Goal: Book appointment/travel/reservation

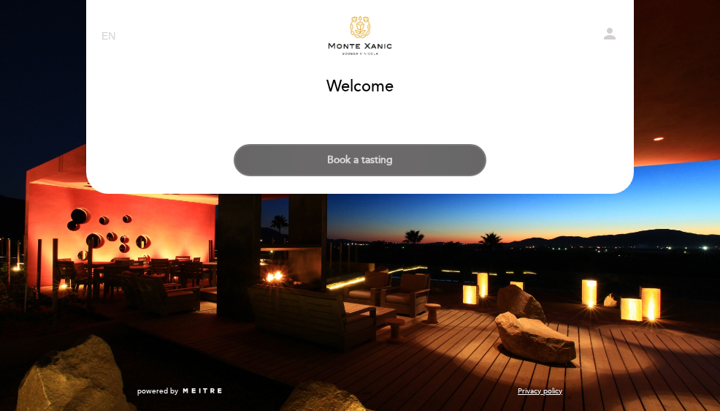
click at [378, 161] on button "Book a tasting" at bounding box center [360, 160] width 253 height 32
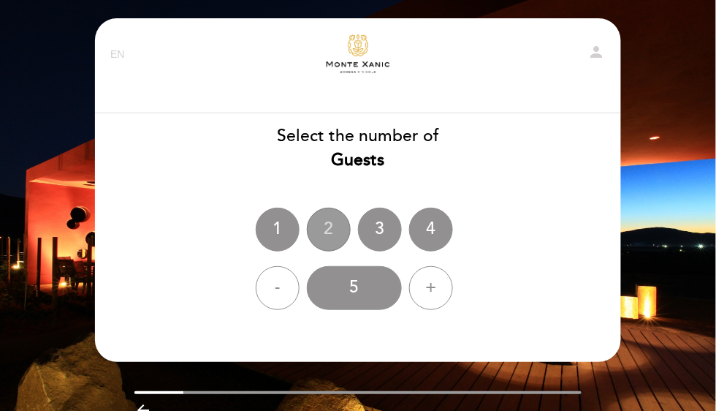
click at [330, 231] on div "2" at bounding box center [329, 229] width 44 height 44
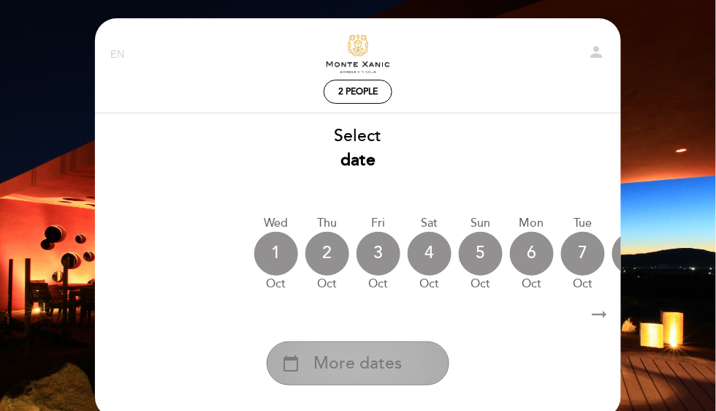
click at [414, 362] on div "calendar_today More dates" at bounding box center [358, 363] width 183 height 44
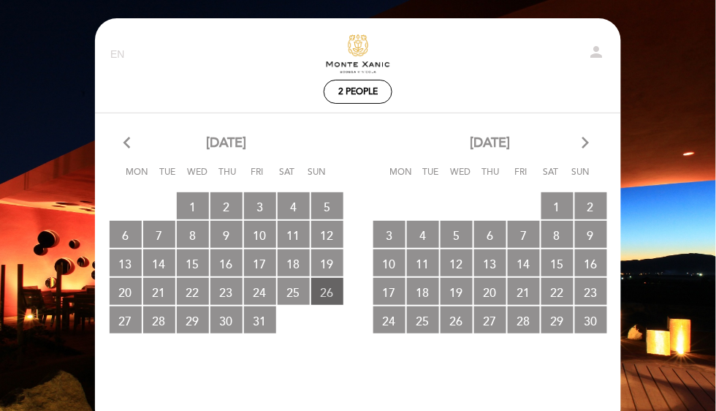
click at [325, 290] on span "26 RESERVATIONS AVAILABLE" at bounding box center [327, 291] width 32 height 27
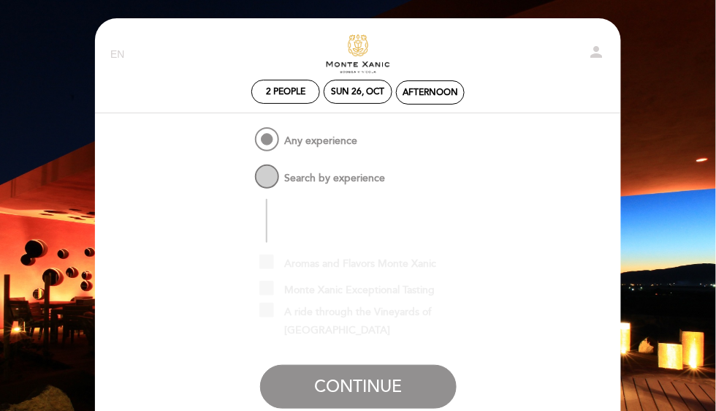
click at [267, 175] on span "Search by experience" at bounding box center [319, 170] width 134 height 18
click at [247, 171] on input "Search by experience" at bounding box center [241, 165] width 9 height 9
radio input "false"
radio input "true"
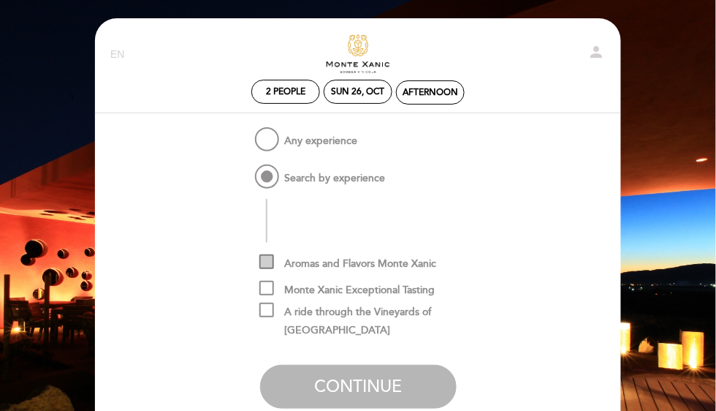
click at [265, 259] on span "Aromas and Flavors Monte Xanic" at bounding box center [348, 263] width 178 height 18
click at [265, 259] on input "Aromas and Flavors Monte Xanic" at bounding box center [263, 258] width 9 height 9
checkbox input "true"
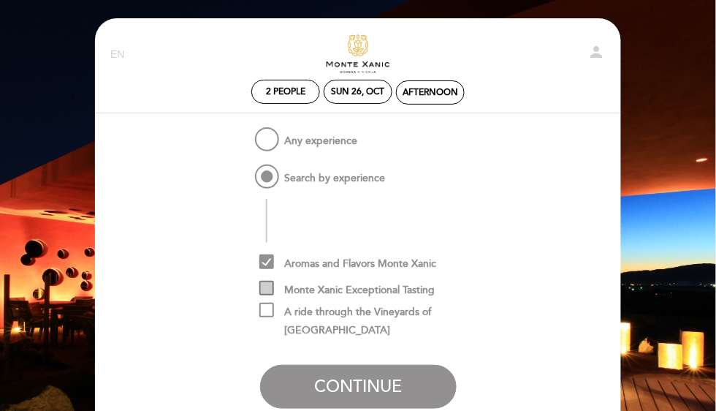
click at [270, 290] on span "Monte Xanic Exceptional Tasting" at bounding box center [347, 290] width 176 height 18
click at [269, 290] on input "Monte Xanic Exceptional Tasting" at bounding box center [263, 285] width 9 height 9
checkbox input "true"
click at [267, 263] on span "Aromas and Flavors Monte Xanic" at bounding box center [348, 263] width 178 height 18
click at [267, 263] on input "Aromas and Flavors Monte Xanic" at bounding box center [263, 258] width 9 height 9
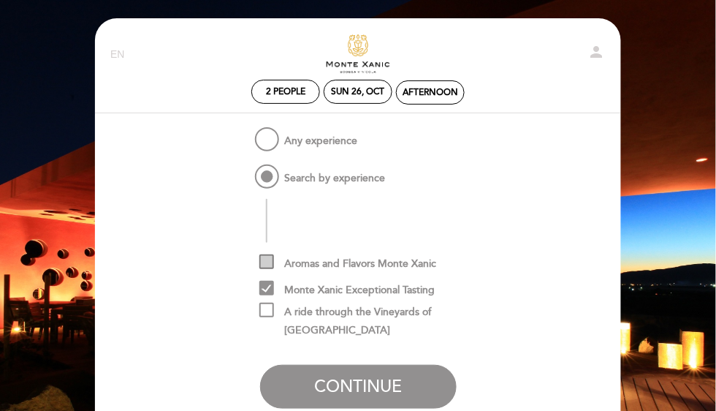
checkbox input "false"
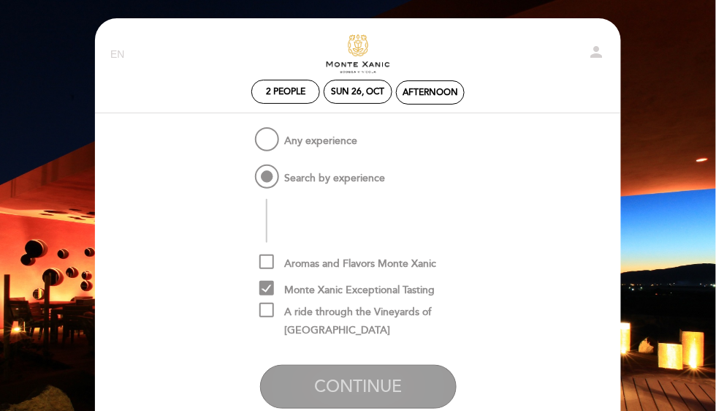
click at [332, 379] on button "CONTINUE" at bounding box center [358, 387] width 197 height 44
